Goal: Check status: Check status

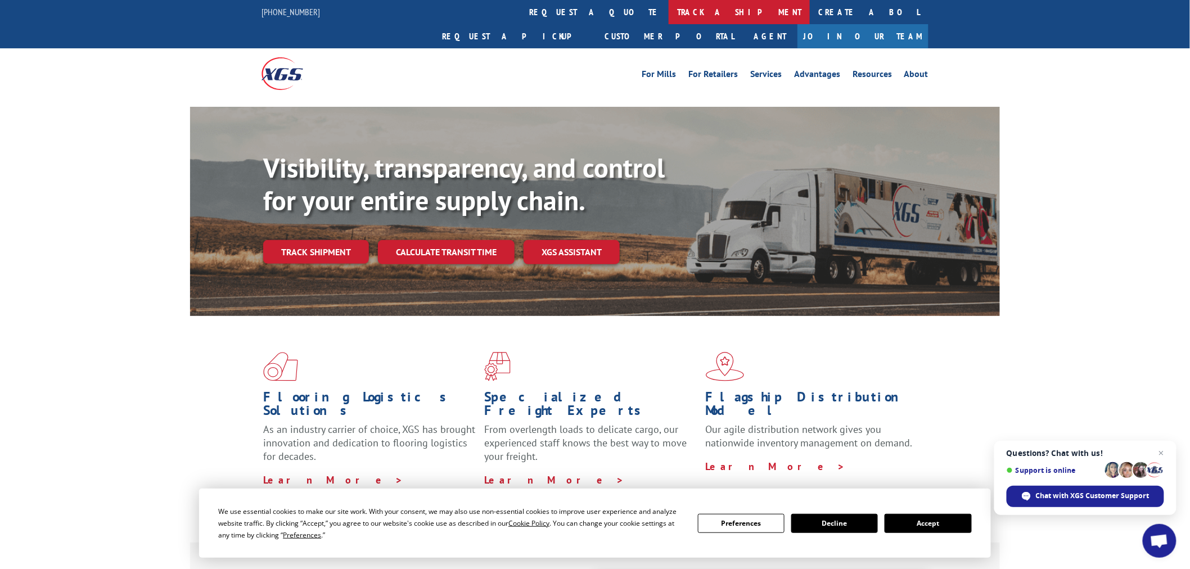
click at [669, 11] on link "track a shipment" at bounding box center [739, 12] width 141 height 24
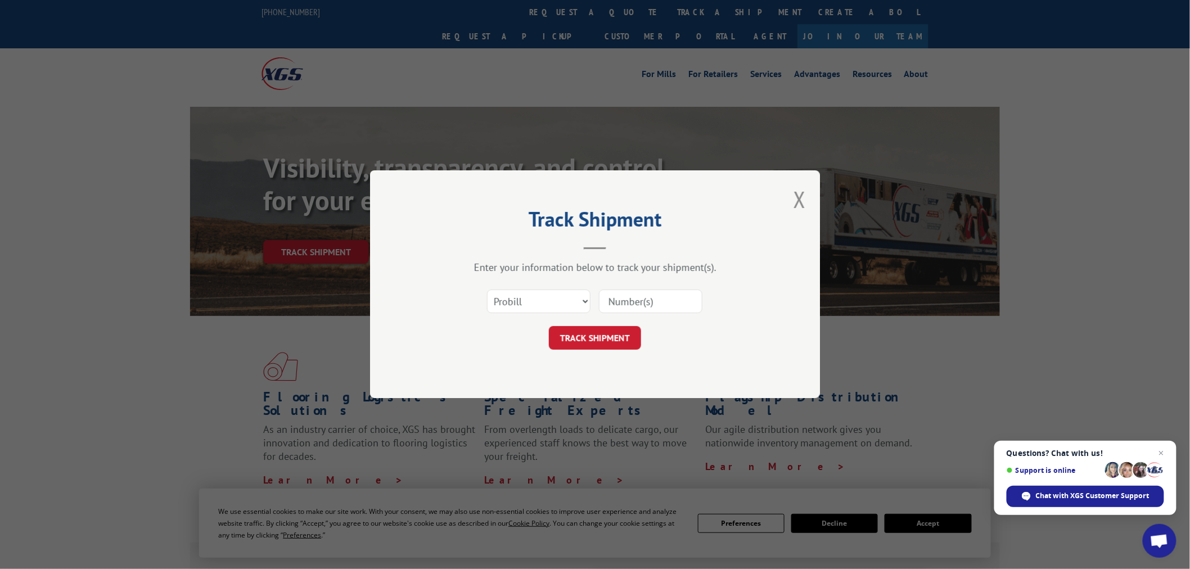
click at [656, 301] on input at bounding box center [650, 302] width 103 height 24
type input "6873869"
click at [570, 301] on select "Select category... Probill BOL PO" at bounding box center [538, 302] width 103 height 24
select select "bol"
click at [487, 290] on select "Select category... Probill BOL PO" at bounding box center [538, 302] width 103 height 24
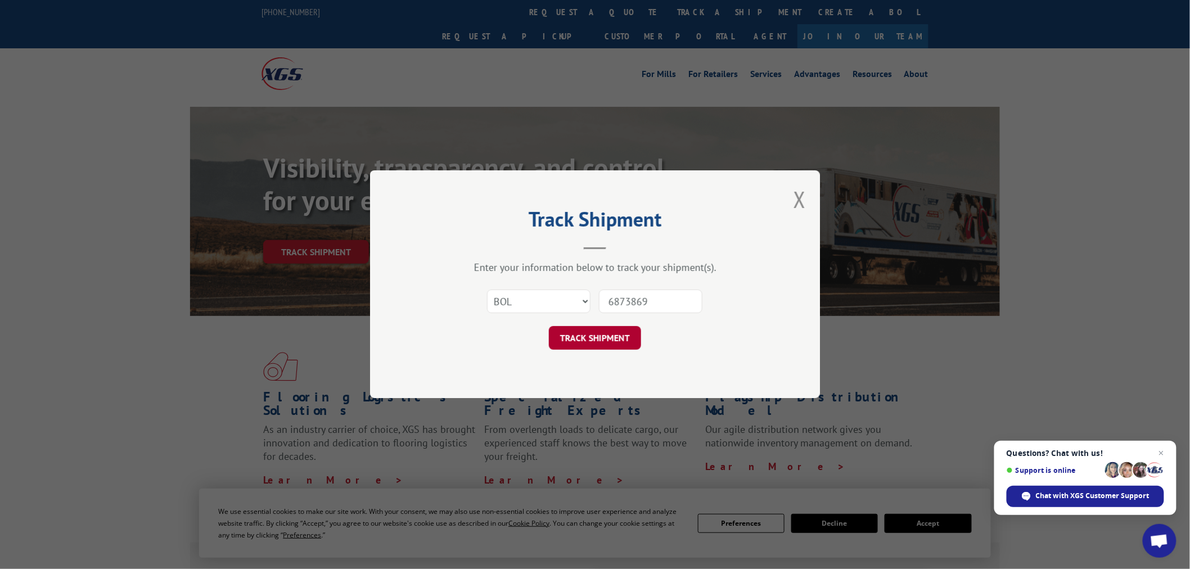
click at [605, 332] on button "TRACK SHIPMENT" at bounding box center [595, 339] width 92 height 24
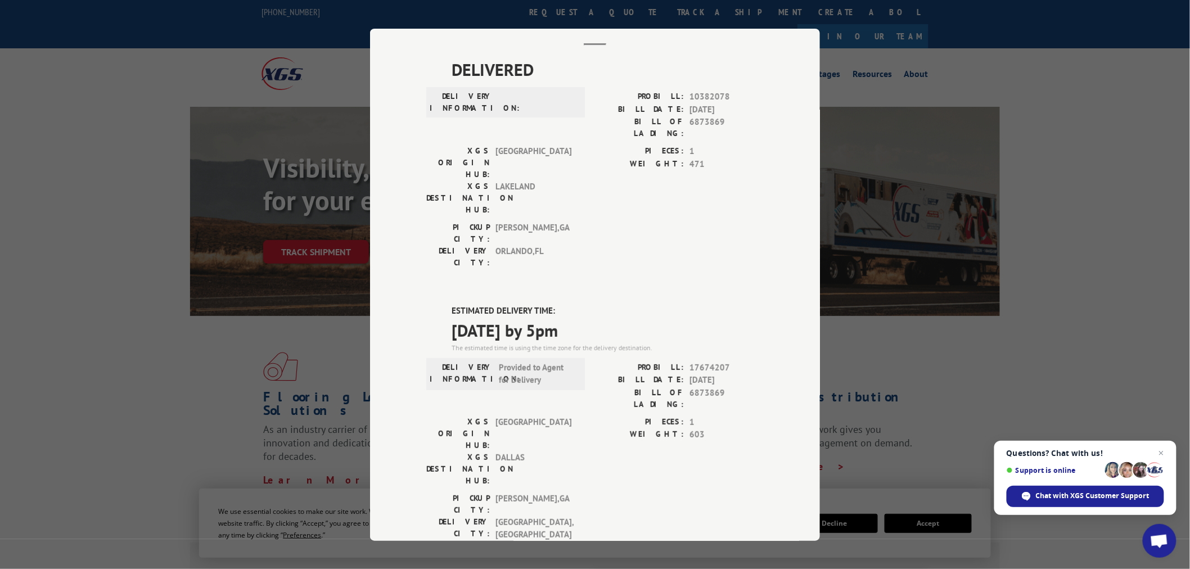
scroll to position [125, 0]
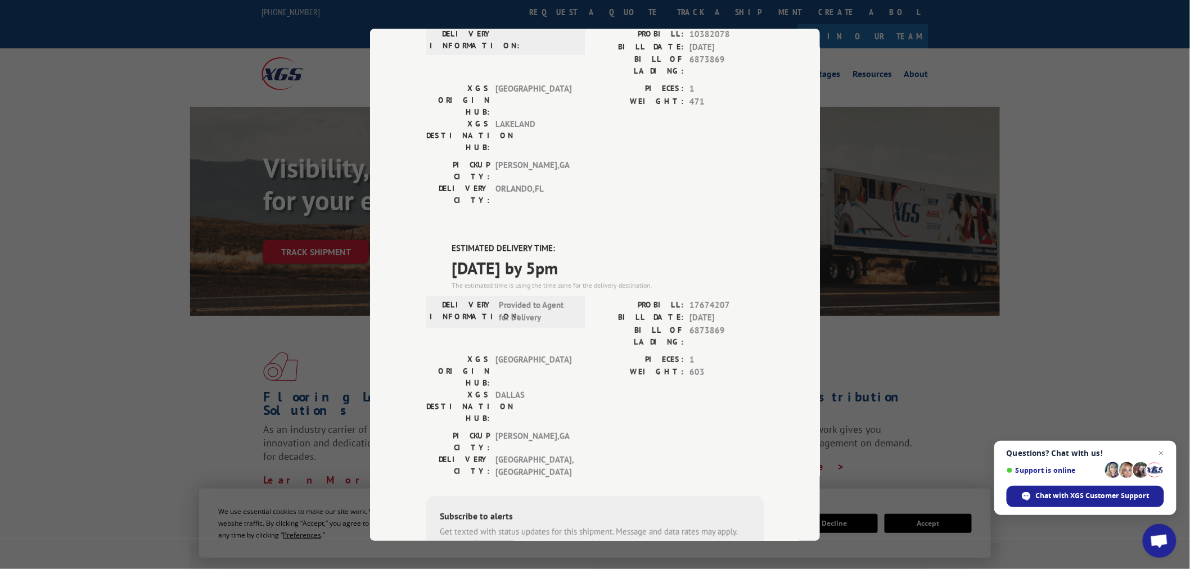
click at [960, 357] on div "Track Shipment DELIVERED DELIVERY INFORMATION: PROBILL: 10382078 BILL DATE: [DA…" at bounding box center [595, 284] width 1190 height 569
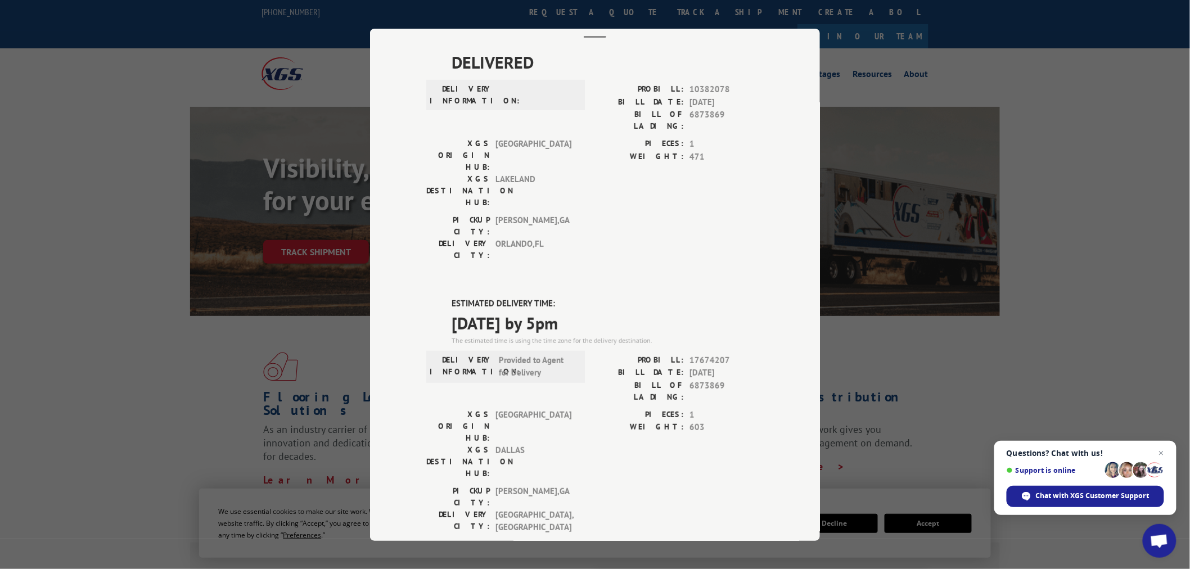
scroll to position [0, 0]
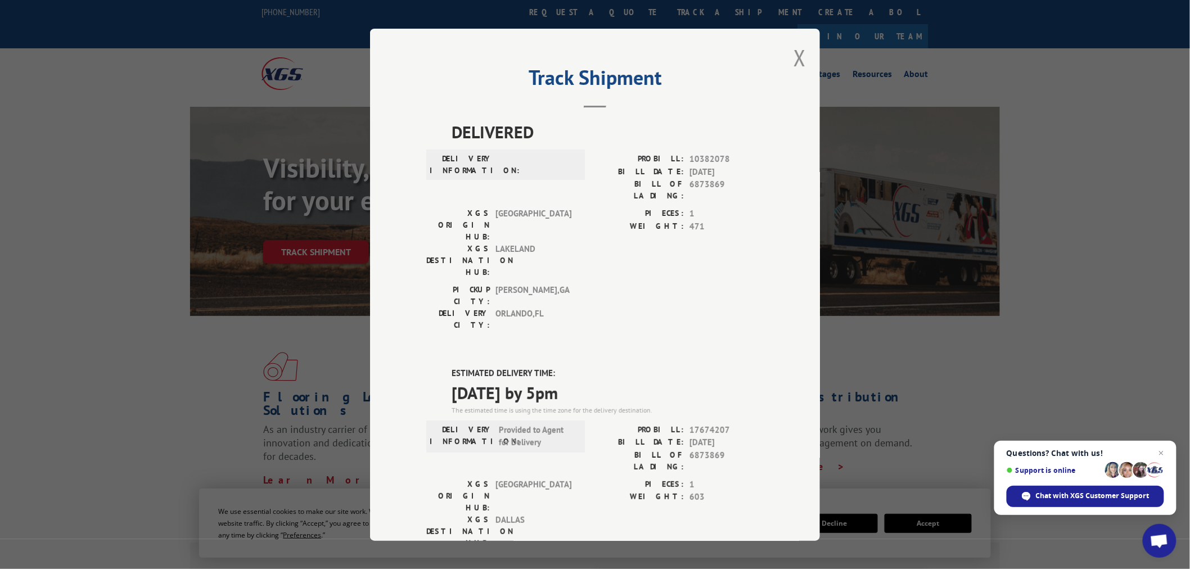
click at [85, 98] on div "Track Shipment DELIVERED DELIVERY INFORMATION: PROBILL: 10382078 BILL DATE: [DA…" at bounding box center [595, 284] width 1190 height 569
click at [797, 58] on button "Close modal" at bounding box center [799, 58] width 12 height 30
